Goal: Task Accomplishment & Management: Use online tool/utility

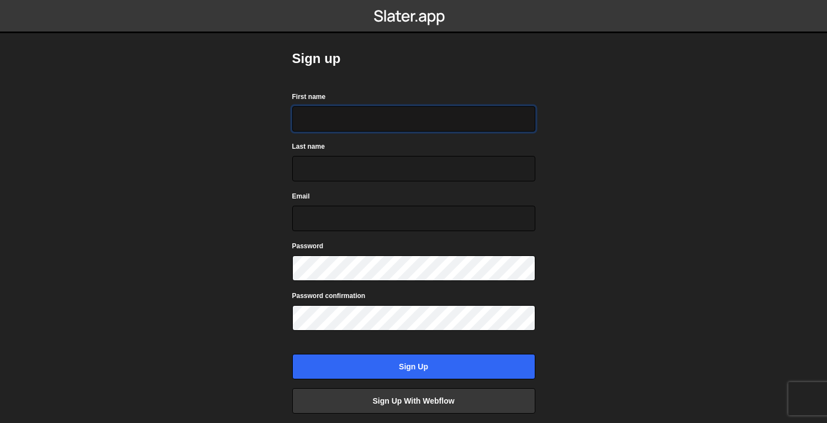
click at [334, 120] on input "First name" at bounding box center [413, 118] width 243 height 25
type input "Mira"
type input "[PERSON_NAME]"
type input "[EMAIL_ADDRESS][DOMAIN_NAME]"
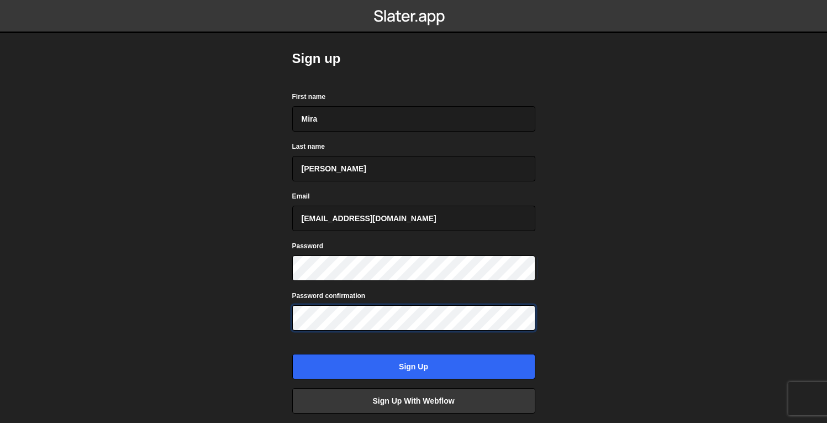
click at [292, 354] on input "Sign up" at bounding box center [413, 366] width 243 height 25
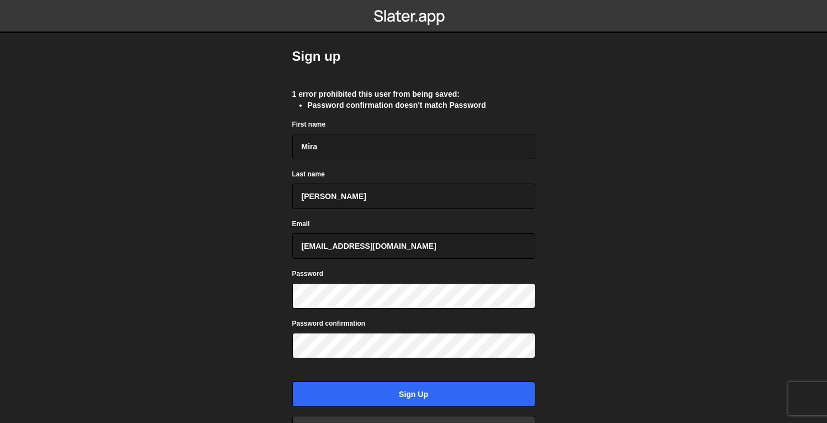
scroll to position [13, 0]
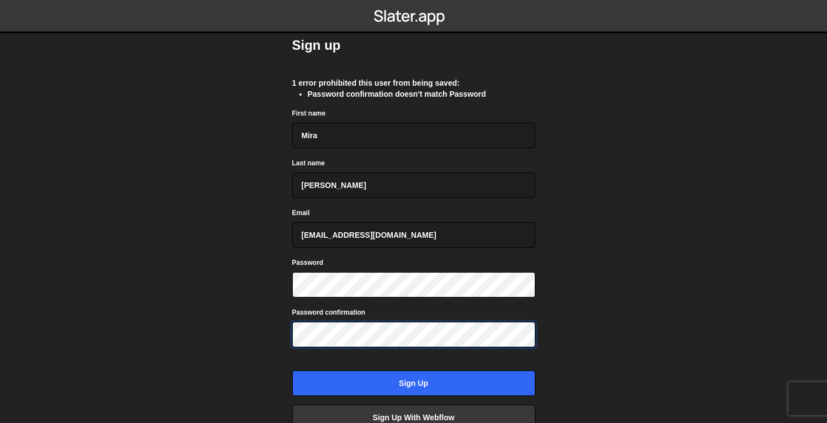
click at [292, 370] on input "Sign up" at bounding box center [413, 382] width 243 height 25
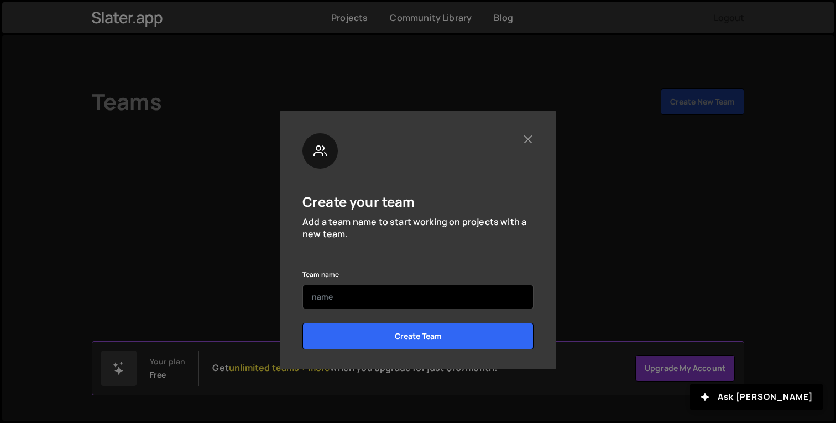
click at [343, 298] on input "text" at bounding box center [417, 297] width 231 height 24
type input "Motionflare"
click at [302, 323] on input "Create Team" at bounding box center [417, 336] width 231 height 27
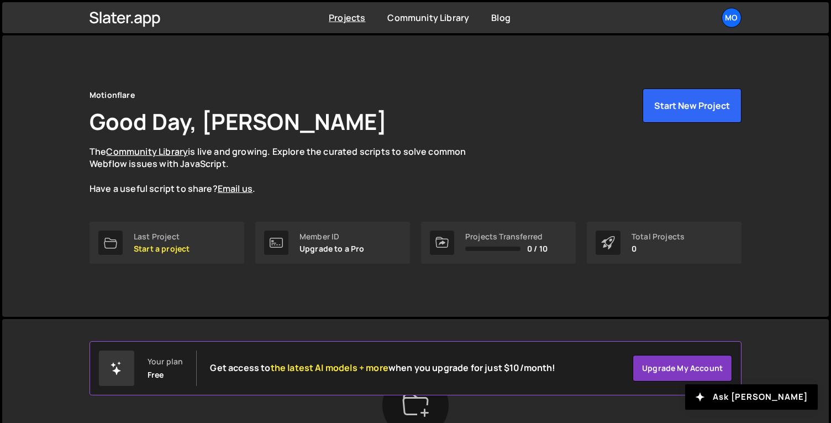
click at [363, 347] on div "Your plan Free Get access to the latest AI models + more when you upgrade for j…" at bounding box center [416, 368] width 652 height 54
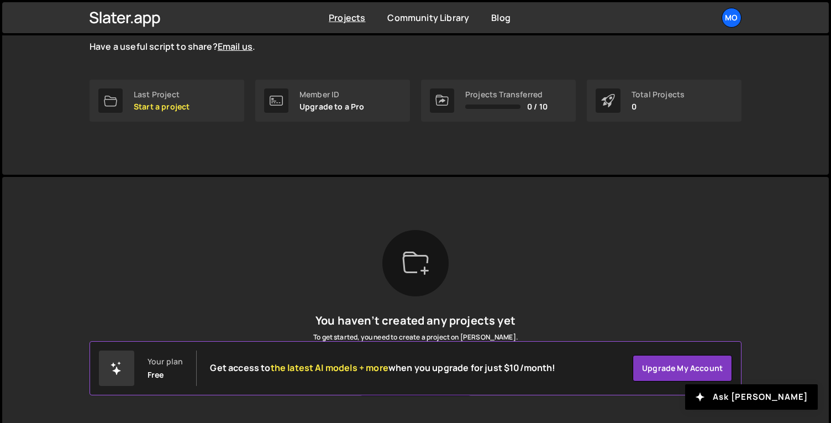
scroll to position [170, 0]
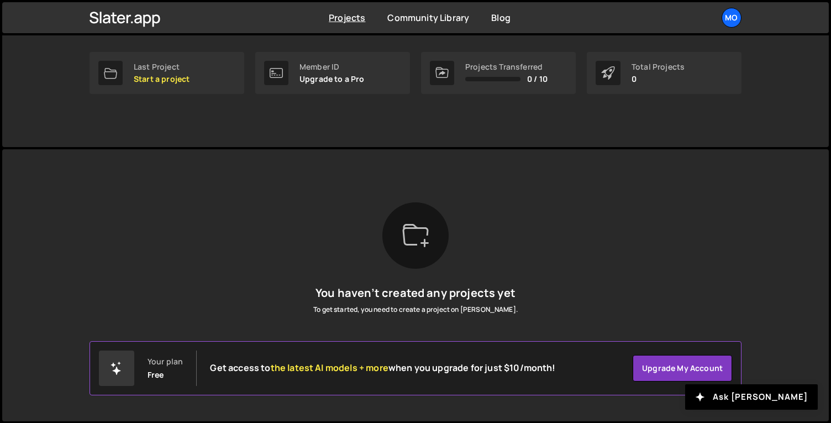
click at [153, 363] on div "Your plan" at bounding box center [165, 361] width 35 height 9
click at [127, 369] on div at bounding box center [116, 367] width 35 height 35
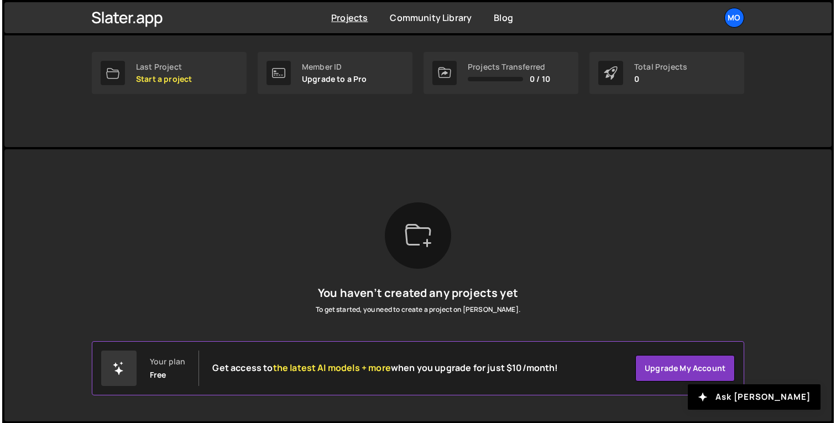
scroll to position [0, 0]
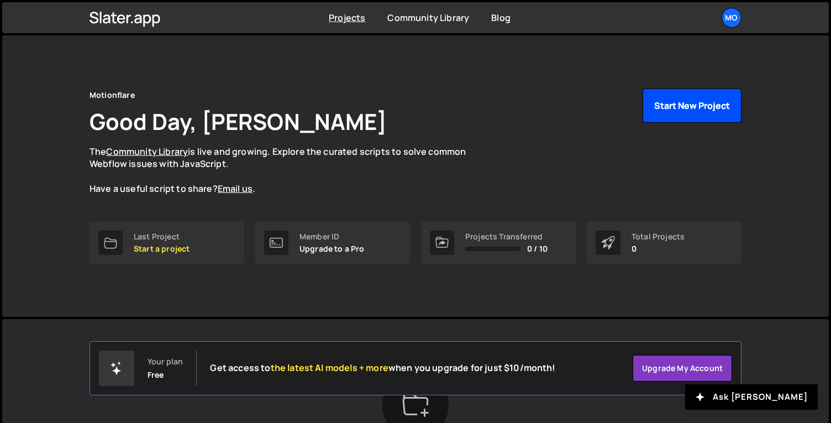
click at [696, 103] on button "Start New Project" at bounding box center [692, 105] width 99 height 34
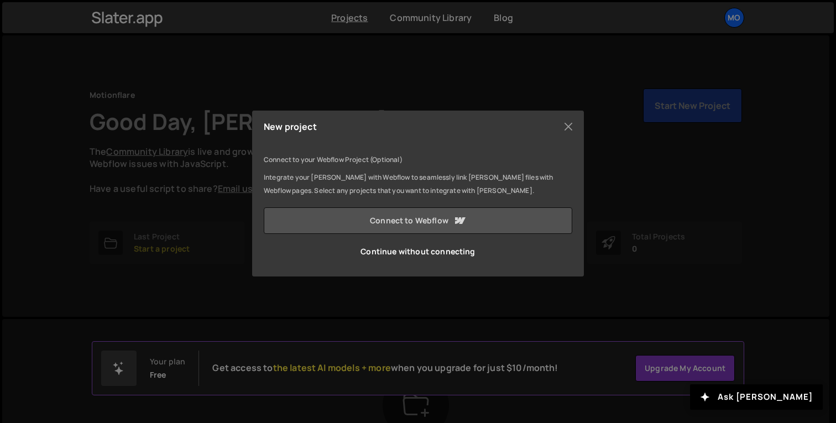
click at [434, 226] on link "Connect to Webflow" at bounding box center [418, 220] width 308 height 27
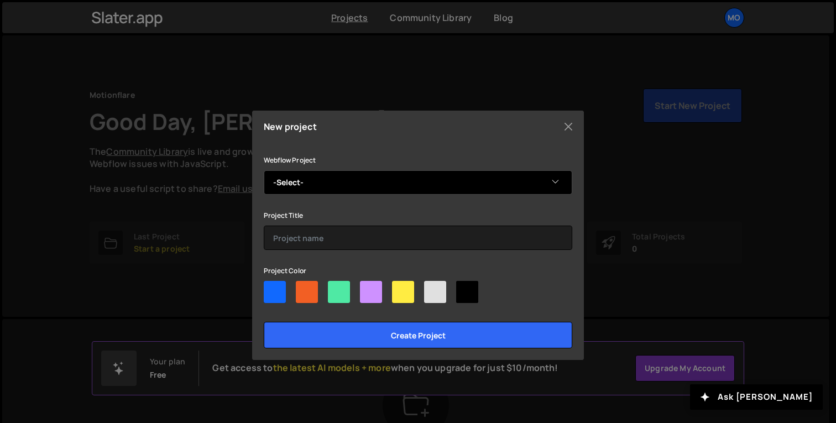
click at [362, 183] on select "-Select- MotionFlair" at bounding box center [418, 182] width 308 height 24
select select "66f5188eab73c5703b46f77e"
click at [264, 170] on select "-Select- MotionFlair" at bounding box center [418, 182] width 308 height 24
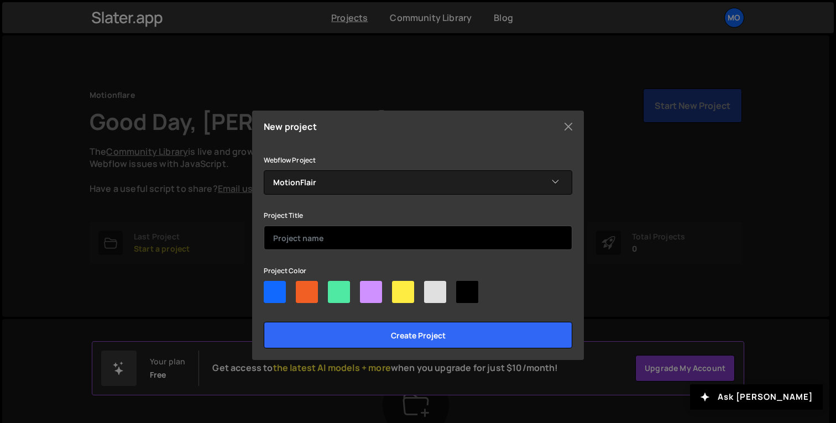
click at [322, 238] on input "text" at bounding box center [418, 238] width 308 height 24
type input "Trailing animation"
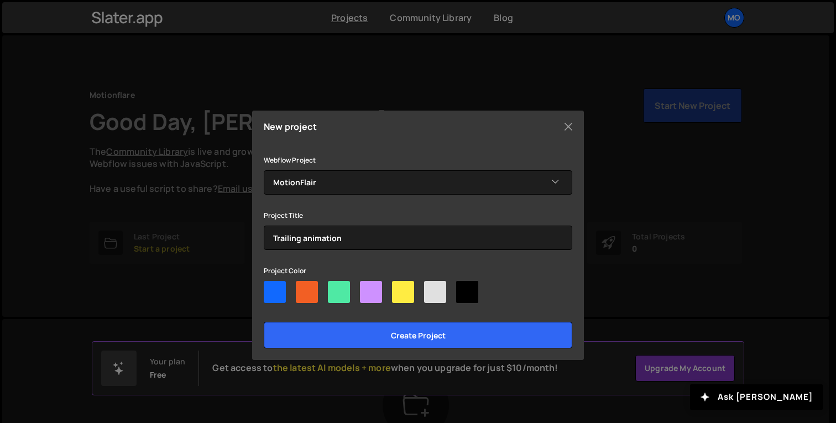
click at [338, 295] on div at bounding box center [339, 292] width 22 height 22
click at [335, 288] on input"] "radio" at bounding box center [331, 284] width 7 height 7
radio input"] "true"
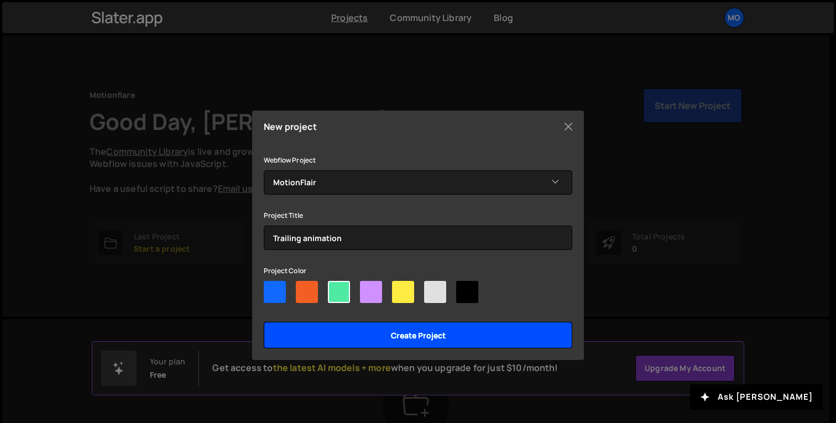
click at [354, 331] on input "Create project" at bounding box center [418, 335] width 308 height 27
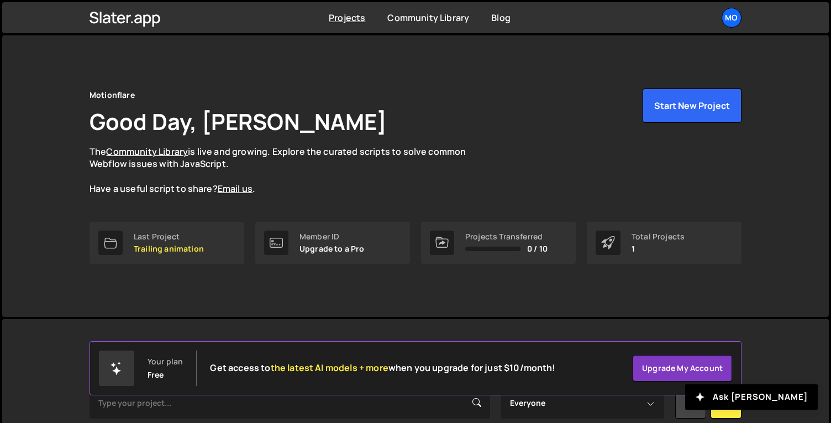
scroll to position [146, 0]
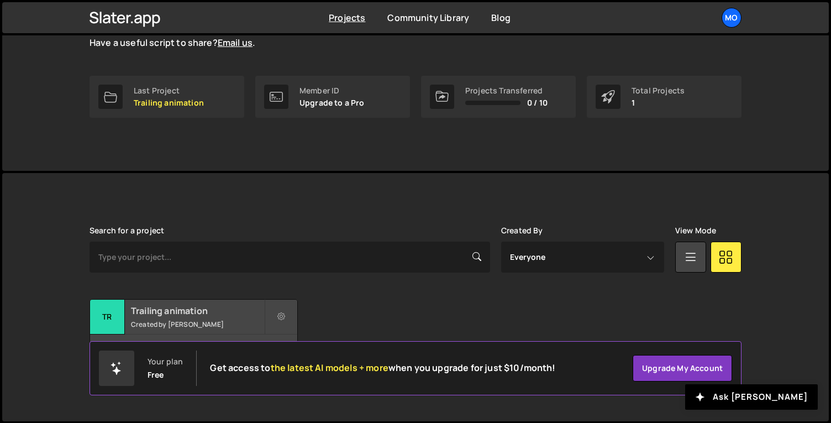
click at [174, 323] on small "Created by [PERSON_NAME]" at bounding box center [197, 323] width 133 height 9
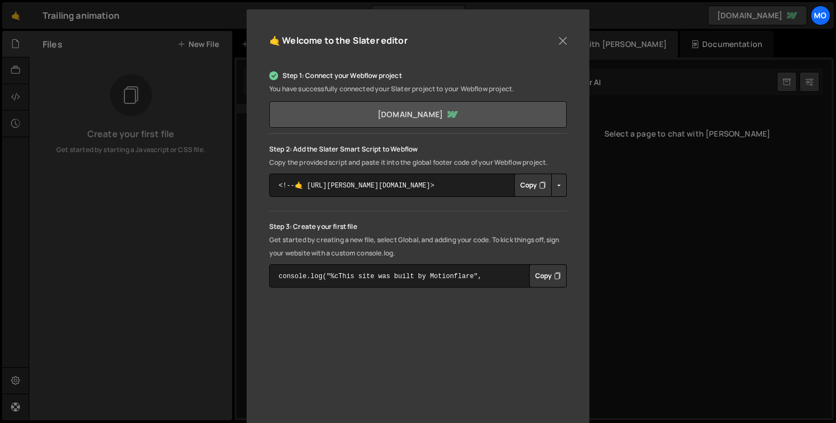
scroll to position [117, 0]
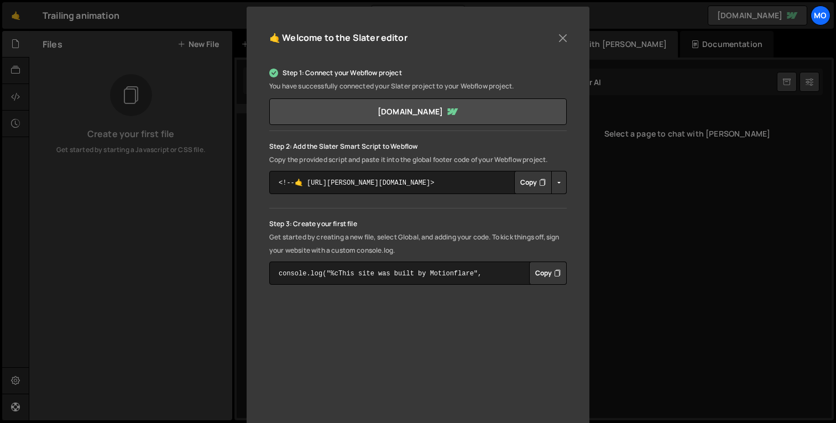
click at [521, 179] on button "Copy" at bounding box center [533, 182] width 38 height 23
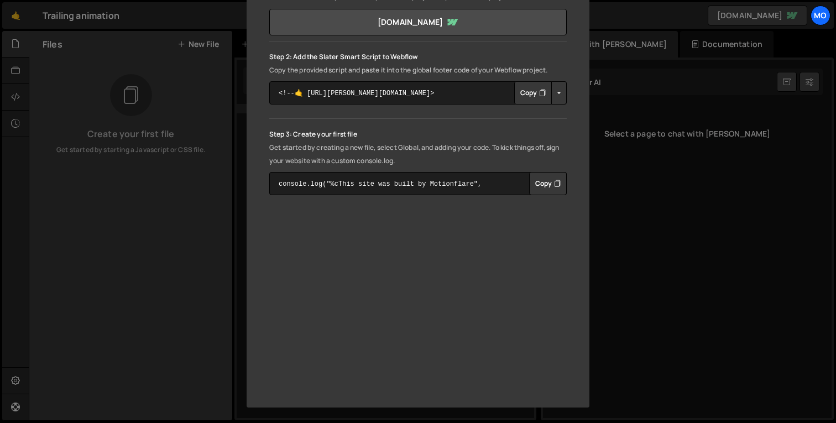
scroll to position [0, 0]
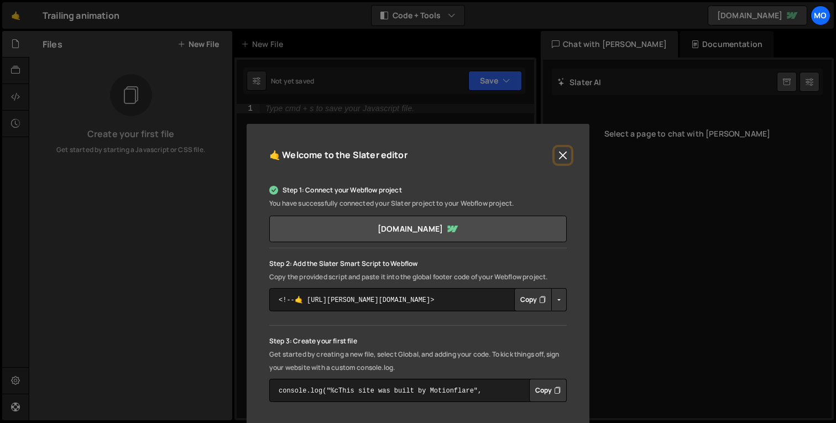
click at [565, 155] on button "Close" at bounding box center [562, 155] width 17 height 17
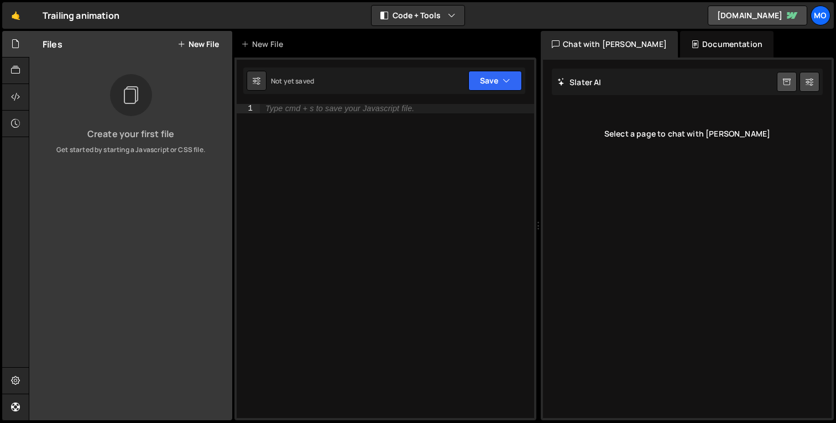
click at [401, 200] on div "Type cmd + s to save your Javascript file." at bounding box center [397, 270] width 274 height 332
click at [323, 209] on div "Type cmd + s to save your Javascript file." at bounding box center [397, 270] width 274 height 332
paste textarea "})"
type textarea "})"
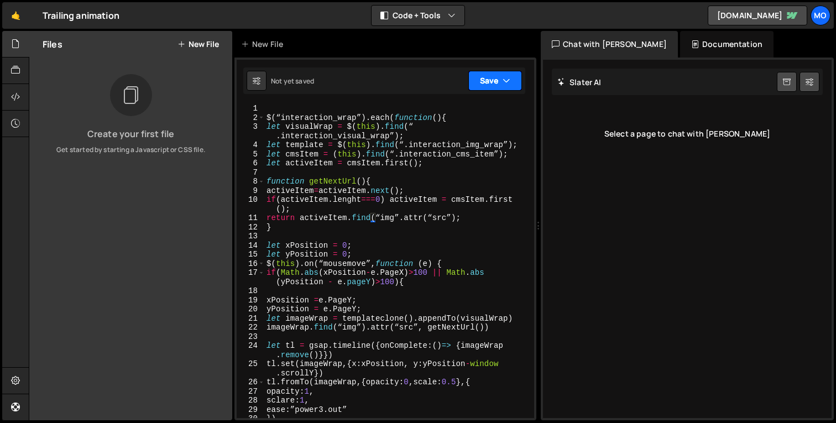
click at [501, 86] on button "Save" at bounding box center [495, 81] width 54 height 20
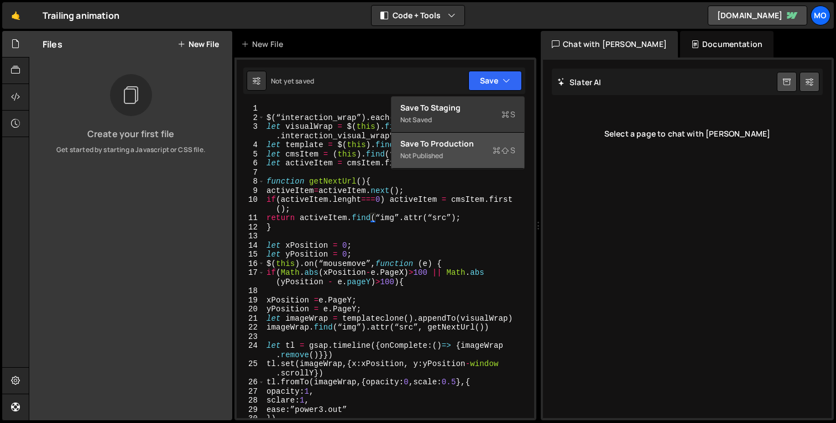
click at [437, 146] on div "Save to Production S" at bounding box center [457, 143] width 115 height 11
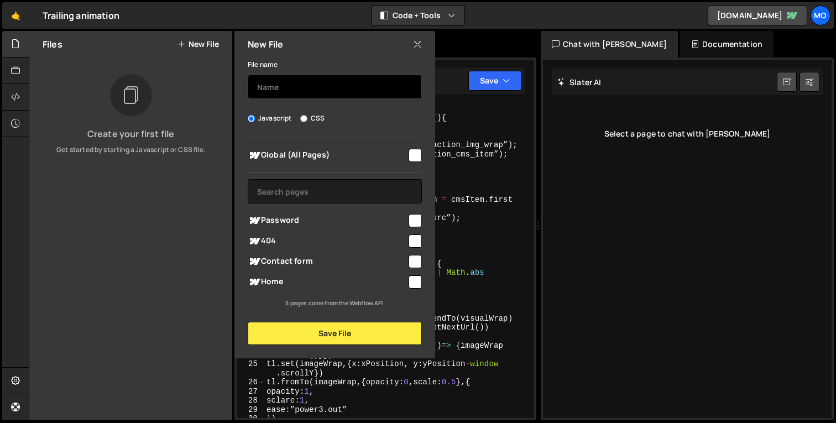
click at [303, 83] on input "text" at bounding box center [335, 87] width 174 height 24
type input "Trailing animation"
click at [415, 282] on input "checkbox" at bounding box center [414, 281] width 13 height 13
checkbox input "true"
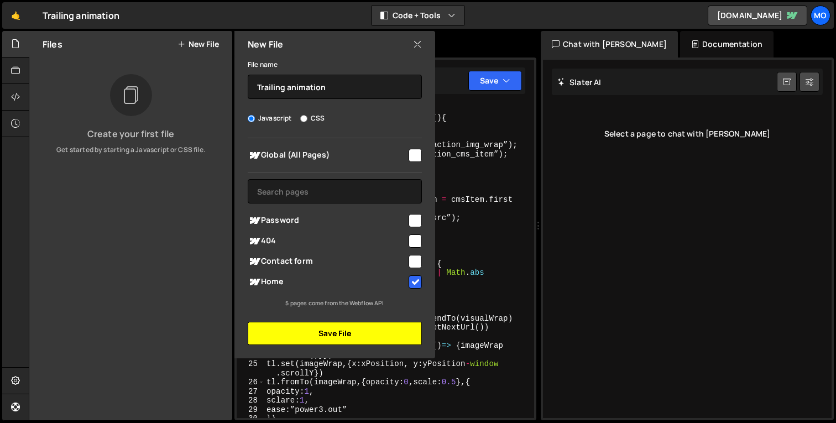
click at [352, 340] on button "Save File" at bounding box center [335, 333] width 174 height 23
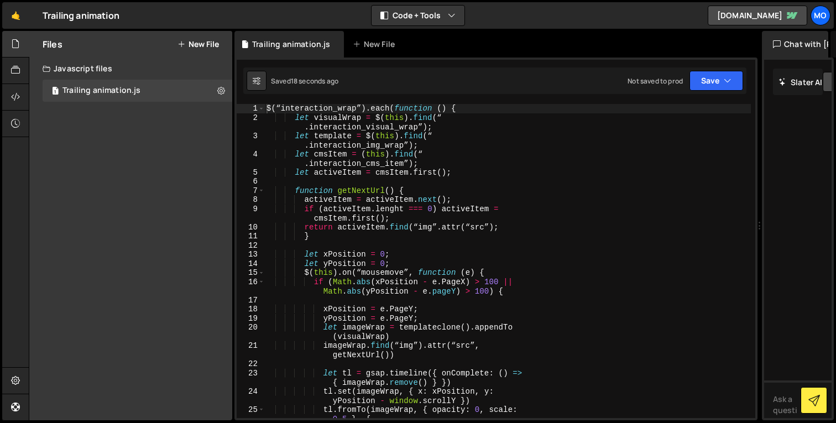
drag, startPoint x: 536, startPoint y: 181, endPoint x: 787, endPoint y: 167, distance: 251.3
click at [788, 167] on div "Files New File Create your first file Get started by starting a Javascript or C…" at bounding box center [432, 226] width 807 height 390
